Goal: Navigation & Orientation: Find specific page/section

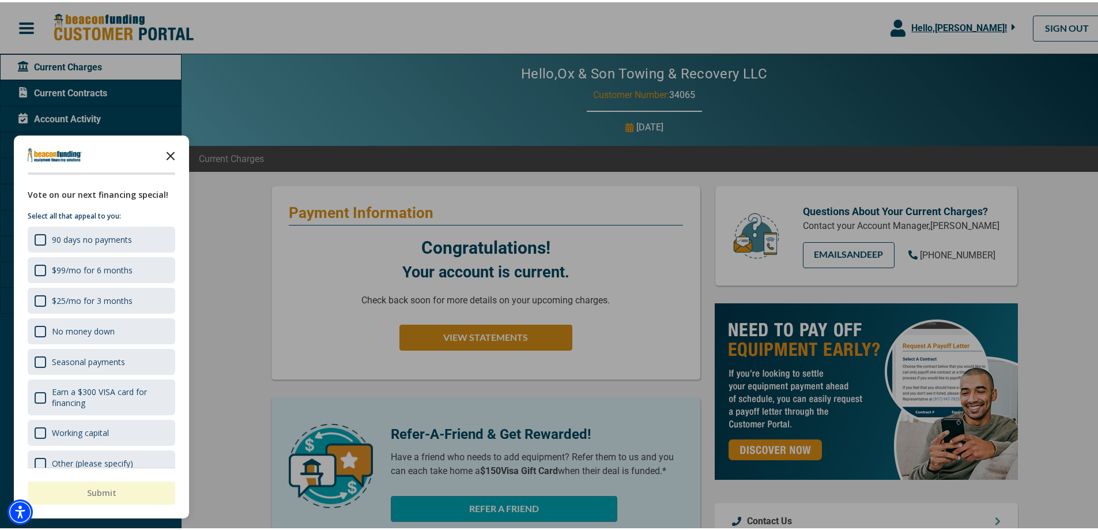
click at [171, 153] on polygon "Close the survey" at bounding box center [171, 153] width 9 height 9
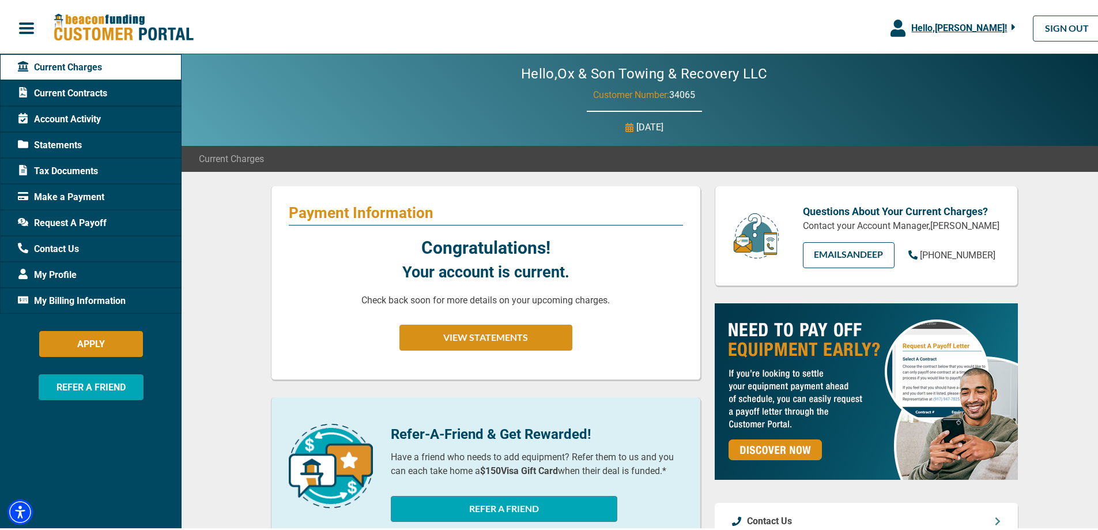
click at [86, 89] on span "Current Contracts" at bounding box center [62, 91] width 89 height 14
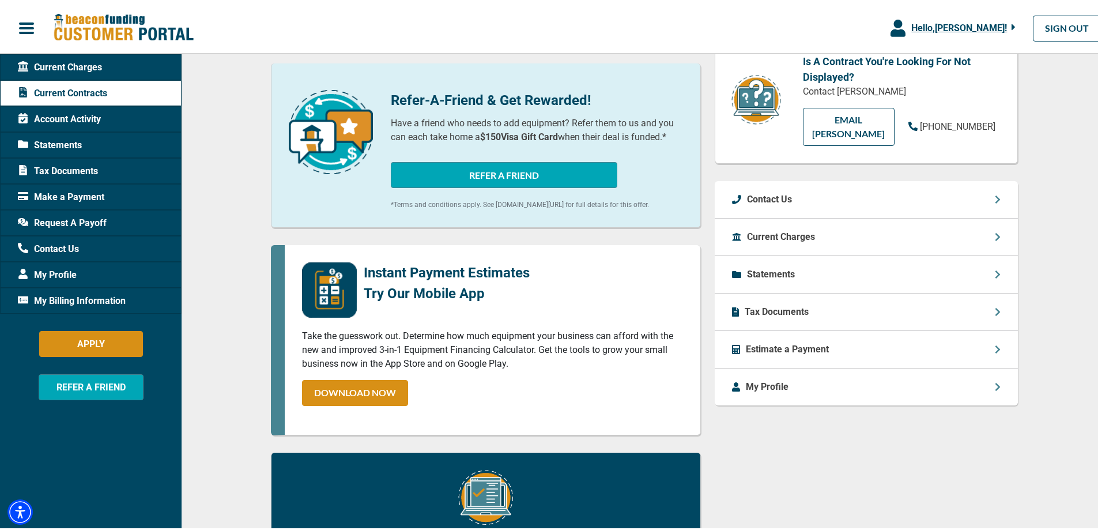
scroll to position [231, 0]
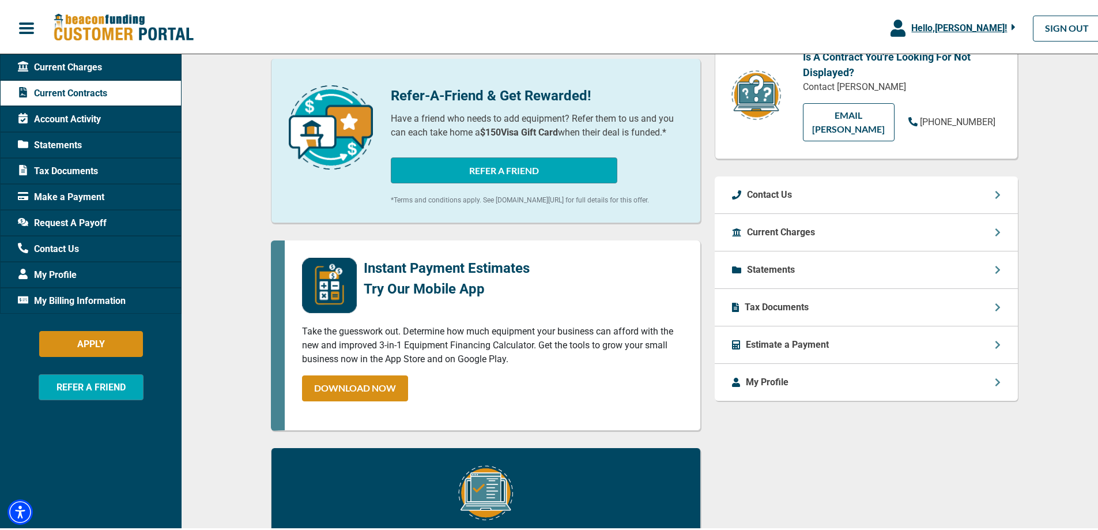
click at [84, 116] on span "Account Activity" at bounding box center [59, 117] width 83 height 14
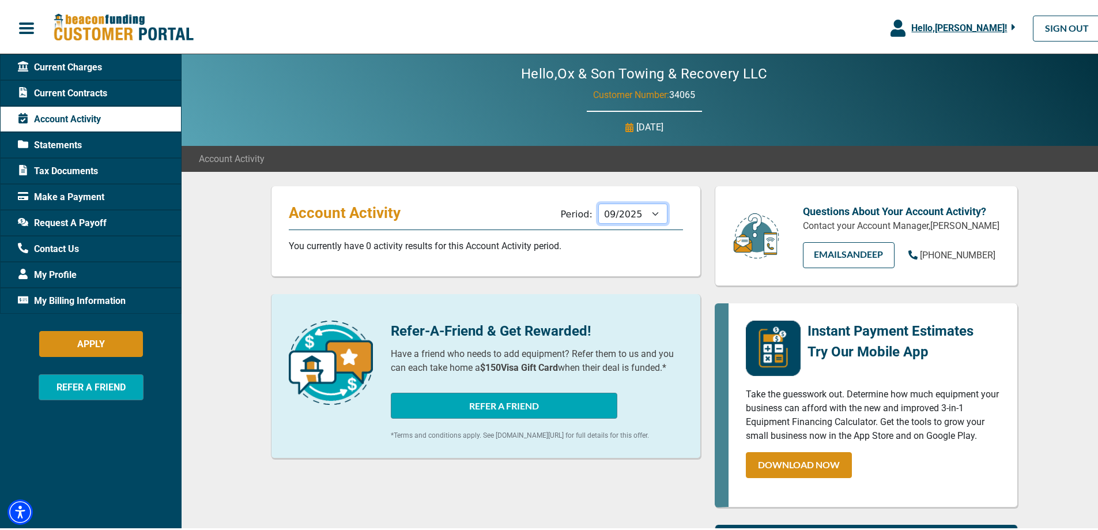
click at [646, 213] on select "10/2025 09/2025 08/2025 07/2025 06/2025 05/2025 04/2025 03/2025 02/2025 01/2025…" at bounding box center [632, 211] width 69 height 20
select select "08/2025"
click at [598, 201] on select "10/2025 09/2025 08/2025 07/2025 06/2025 05/2025 04/2025 03/2025 02/2025 01/2025…" at bounding box center [632, 211] width 69 height 20
click at [66, 140] on span "Statements" at bounding box center [50, 143] width 64 height 14
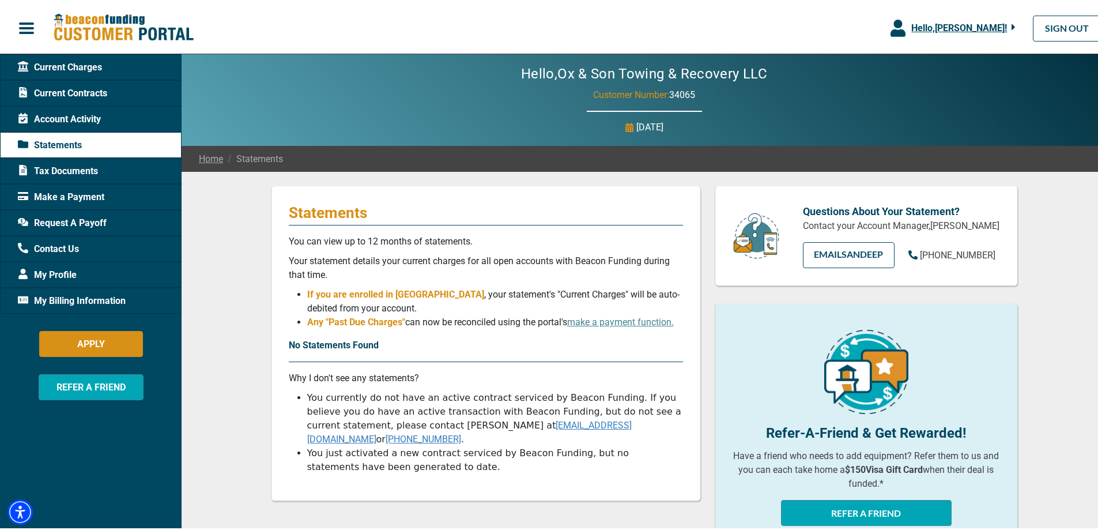
click at [52, 270] on span "My Profile" at bounding box center [47, 273] width 59 height 14
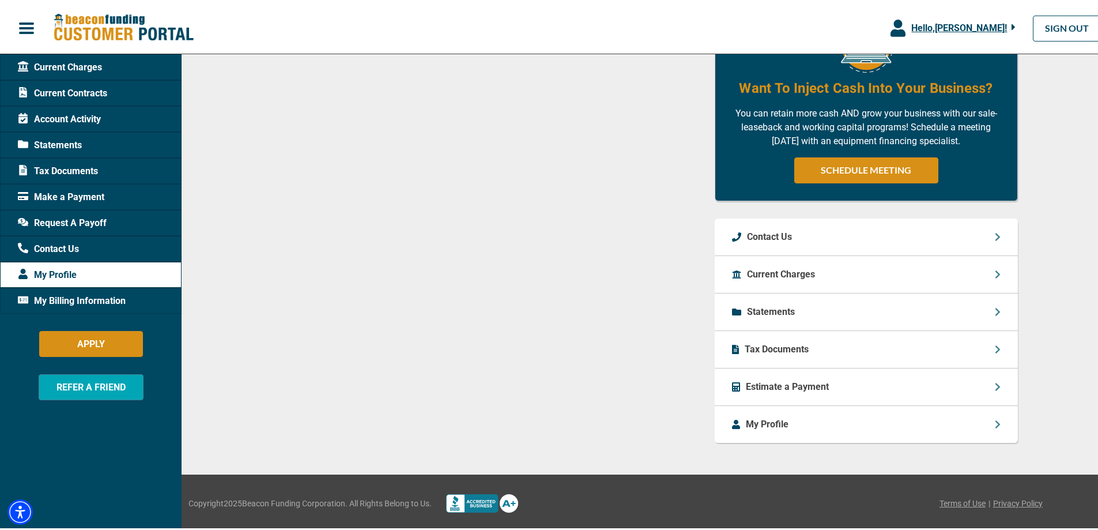
scroll to position [697, 0]
click at [797, 276] on p "Current Charges" at bounding box center [781, 272] width 68 height 14
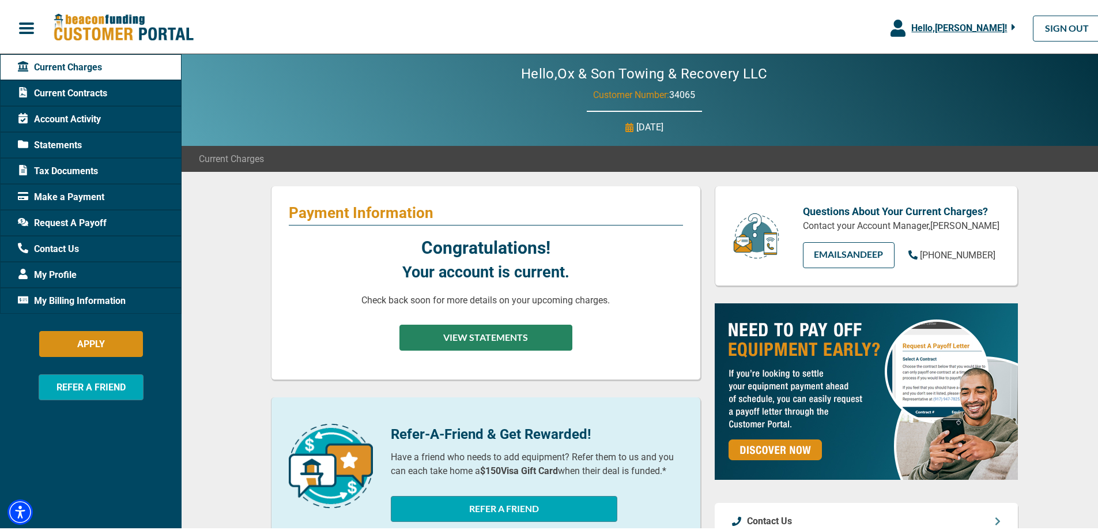
click at [465, 334] on button "VIEW STATEMENTS" at bounding box center [485, 335] width 173 height 26
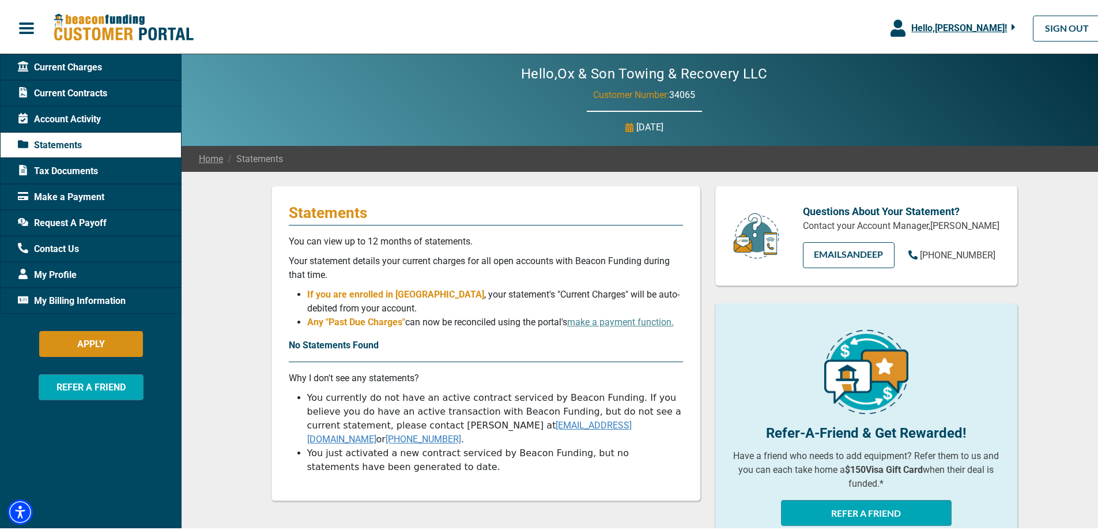
click at [66, 114] on span "Account Activity" at bounding box center [59, 117] width 83 height 14
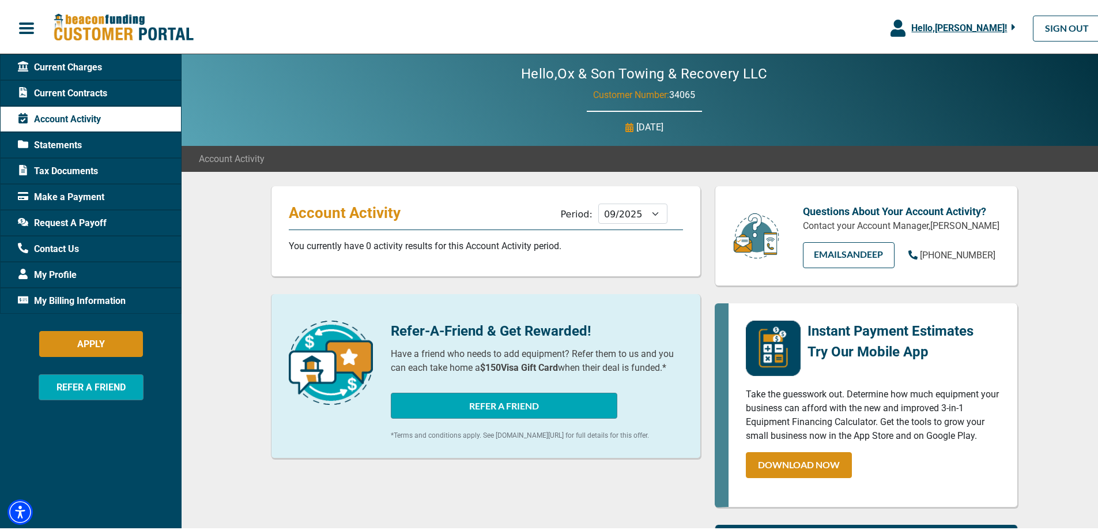
click at [91, 85] on span "Current Contracts" at bounding box center [62, 91] width 89 height 14
